Goal: Task Accomplishment & Management: Use online tool/utility

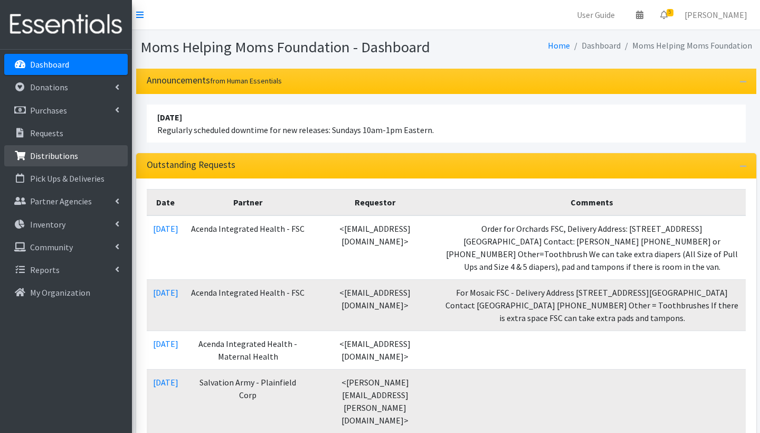
click at [77, 162] on link "Distributions" at bounding box center [65, 155] width 123 height 21
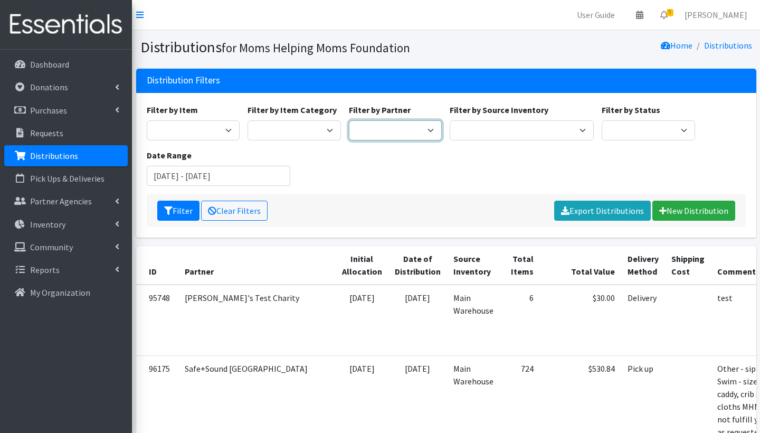
select select "4278"
click at [195, 178] on input "July 5, 2025 - October 5, 2025" at bounding box center [219, 176] width 144 height 20
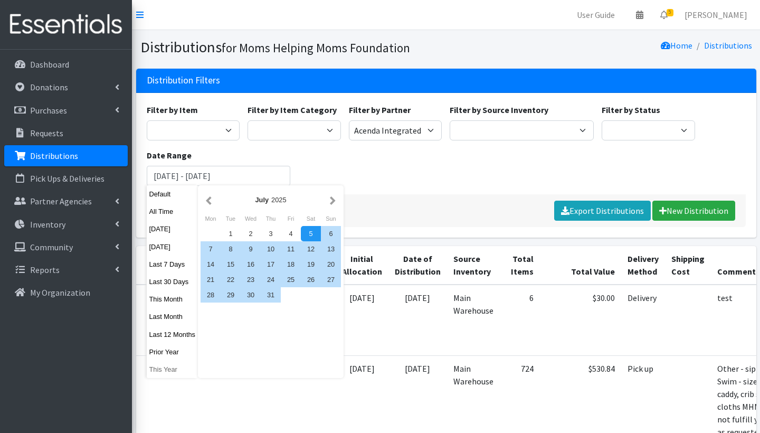
click at [173, 362] on button "This Year" at bounding box center [173, 368] width 52 height 15
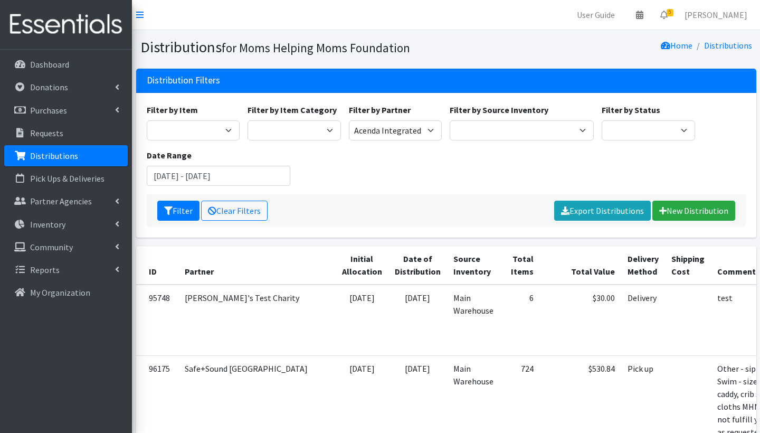
type input "[DATE] - [DATE]"
select select "1"
click at [182, 206] on button "Filter" at bounding box center [178, 210] width 42 height 20
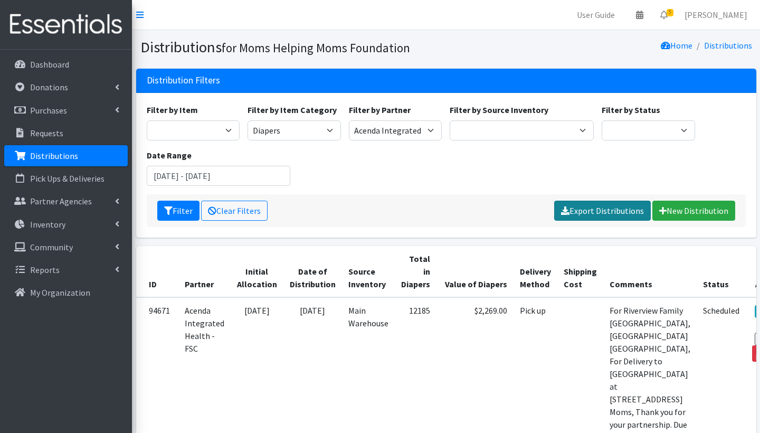
click at [604, 209] on link "Export Distributions" at bounding box center [602, 210] width 97 height 20
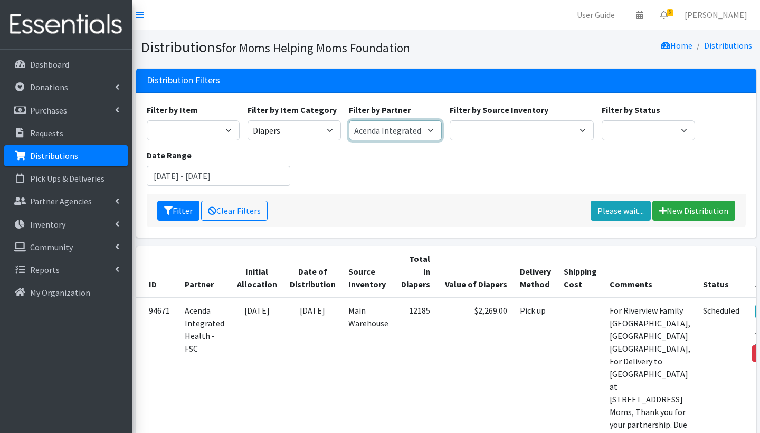
select select "1685"
click at [183, 210] on button "Filter" at bounding box center [178, 210] width 42 height 20
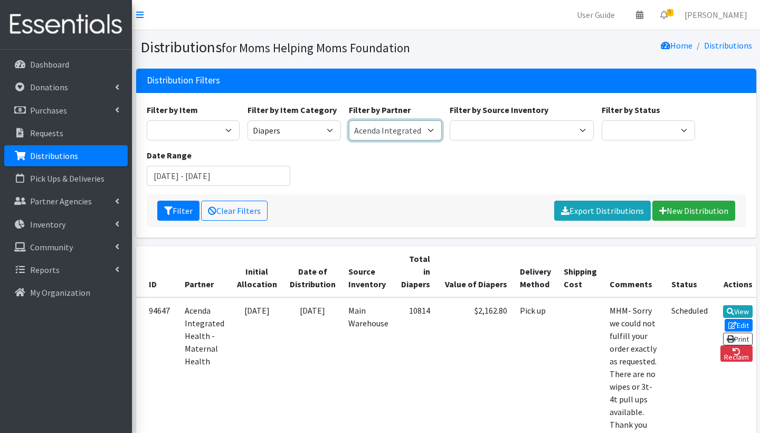
select select "5883"
click at [185, 214] on button "Filter" at bounding box center [178, 210] width 42 height 20
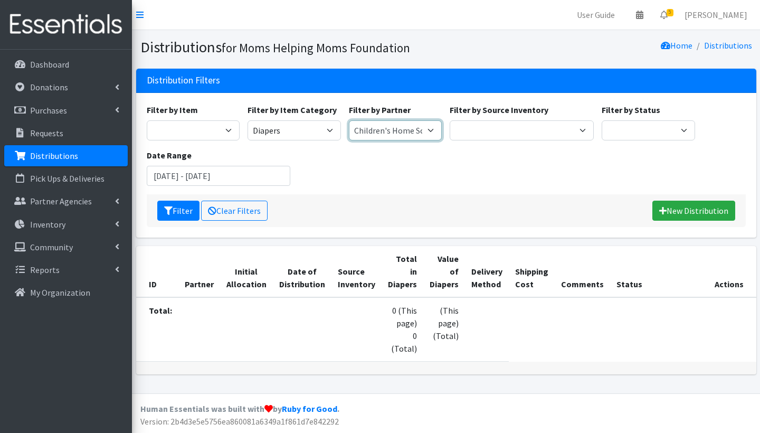
select select "1709"
click at [179, 210] on button "Filter" at bounding box center [178, 210] width 42 height 20
select select "1689"
click at [179, 212] on button "Filter" at bounding box center [178, 210] width 42 height 20
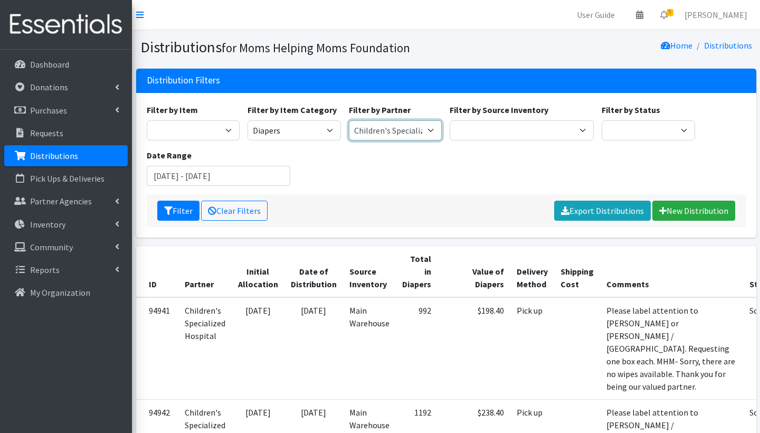
select select "4508"
click at [169, 215] on button "Filter" at bounding box center [178, 210] width 42 height 20
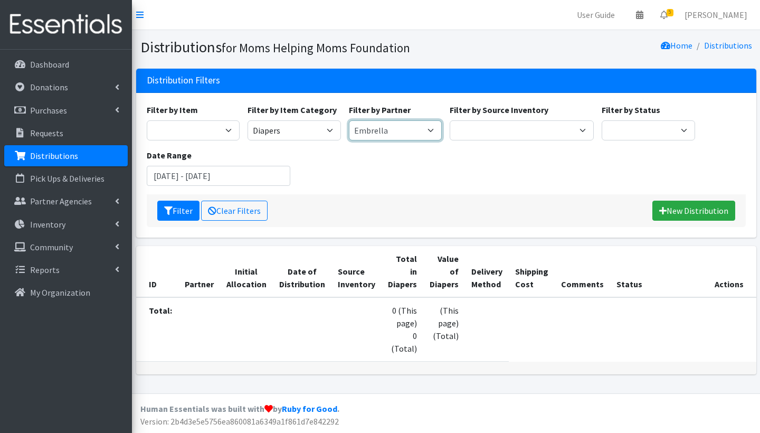
select select "1783"
click at [181, 216] on button "Filter" at bounding box center [178, 210] width 42 height 20
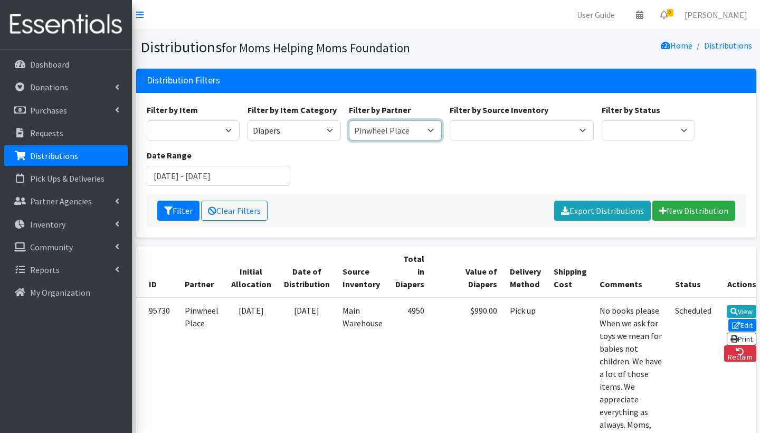
select select "625"
click at [175, 208] on button "Filter" at bounding box center [178, 210] width 42 height 20
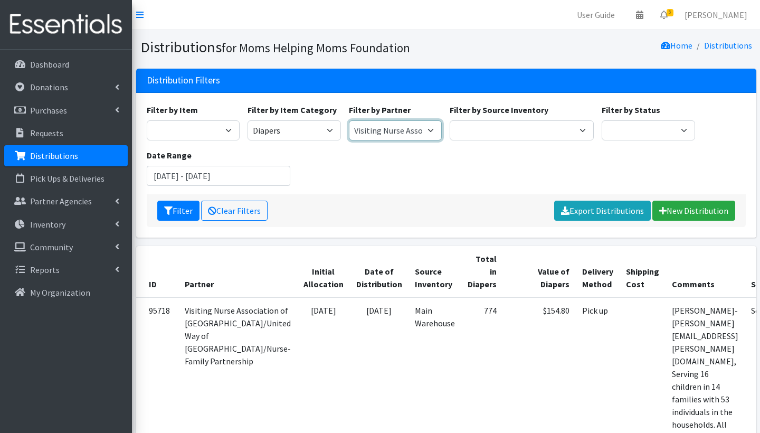
select select "1708"
click at [174, 209] on button "Filter" at bounding box center [178, 210] width 42 height 20
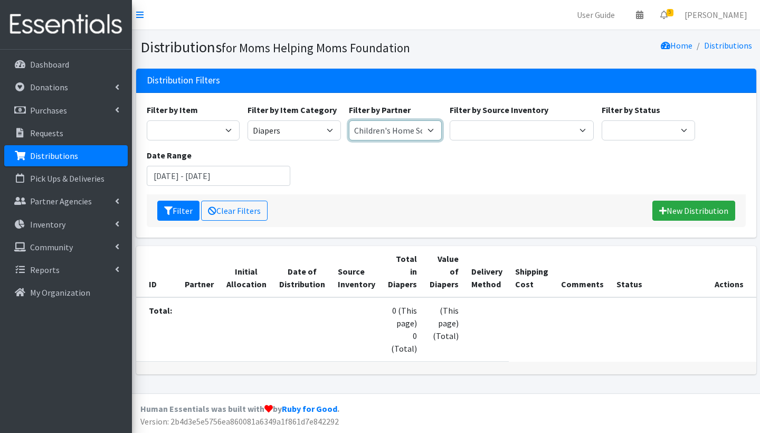
select select "2867"
click at [182, 214] on button "Filter" at bounding box center [178, 210] width 42 height 20
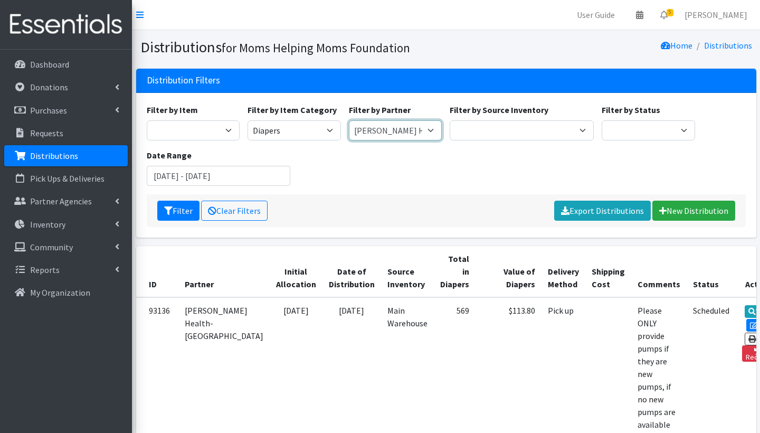
select select "4278"
click at [178, 210] on button "Filter" at bounding box center [178, 210] width 42 height 20
